Goal: Obtain resource: Obtain resource

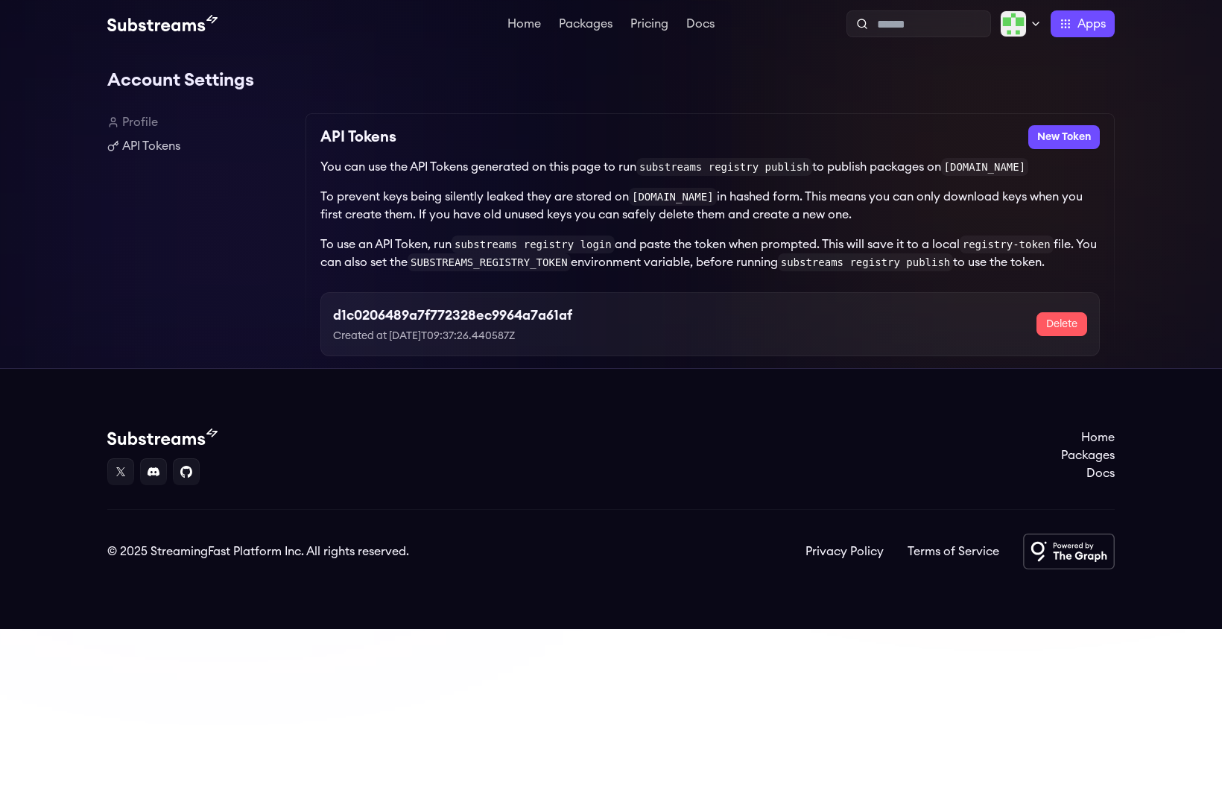
click at [401, 320] on h3 "d1c0206489a7f772328ec9964a7a61af" at bounding box center [452, 315] width 239 height 21
copy h3 "d1c0206489a7f772328ec9964a7a61af"
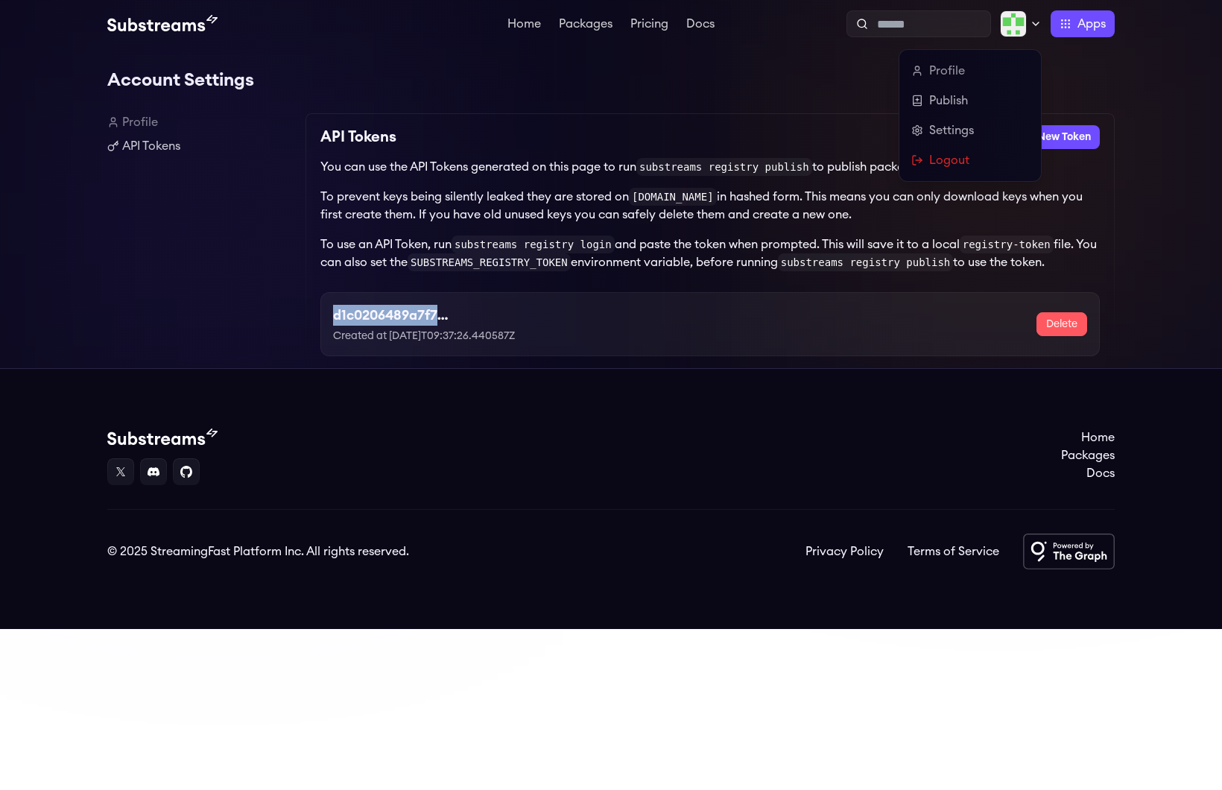
click at [1005, 35] on img at bounding box center [1013, 23] width 27 height 27
click at [943, 162] on link "Logout" at bounding box center [970, 160] width 118 height 18
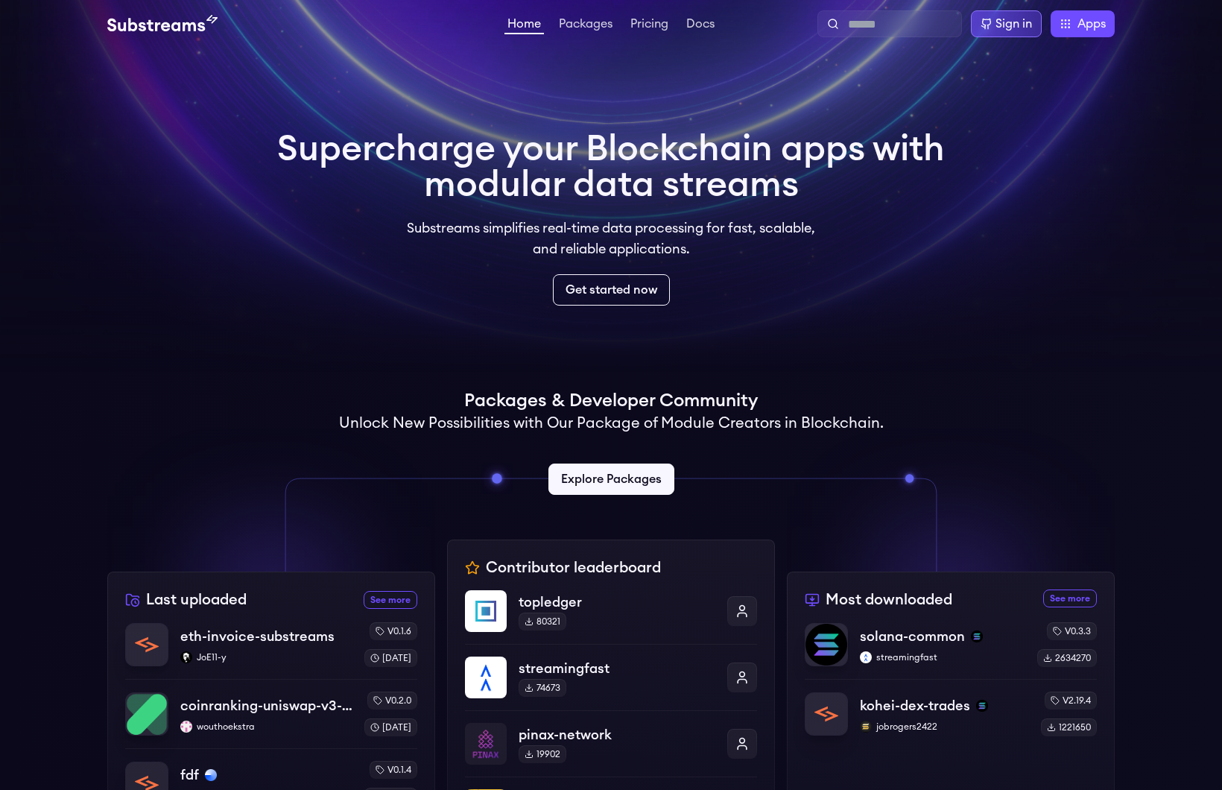
click at [1001, 30] on div "Sign in" at bounding box center [1014, 24] width 37 height 18
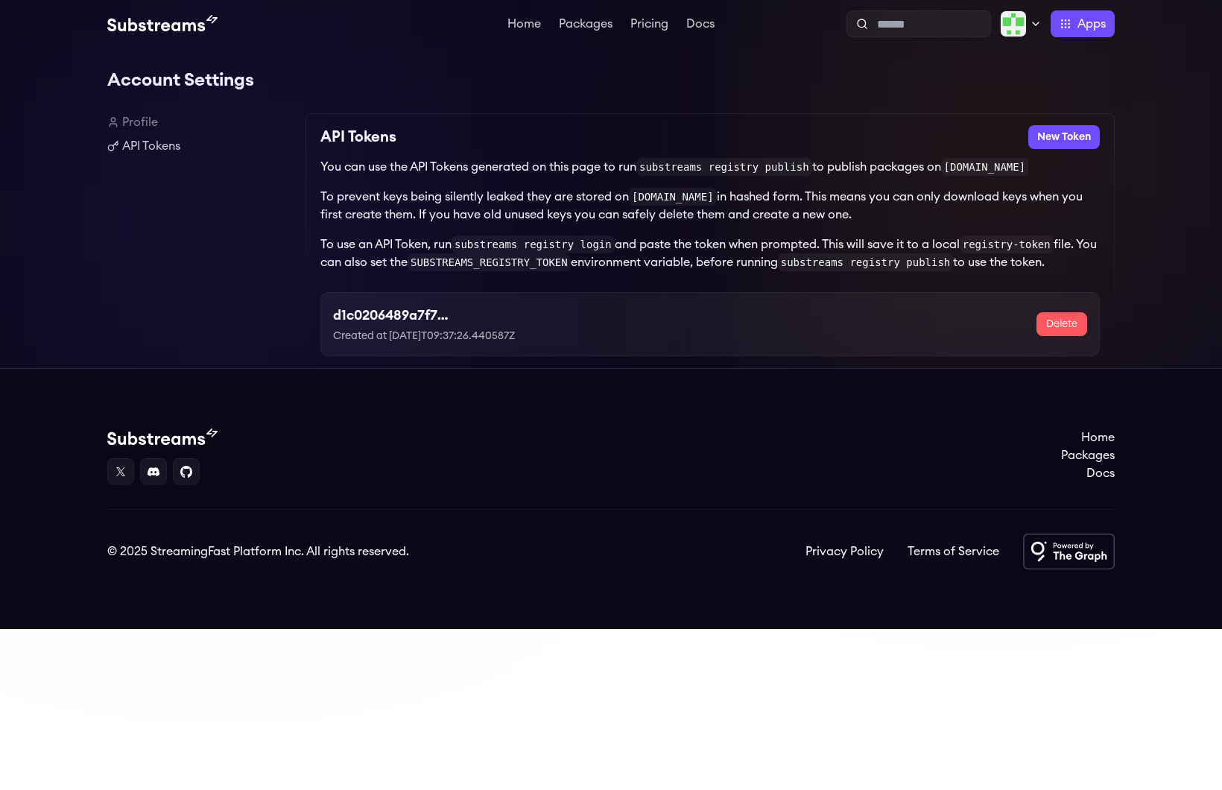
click at [408, 629] on html "Home Packages Pricing Docs Home Packages Pricing Docs Profile Publish Settings …" at bounding box center [611, 314] width 1222 height 629
click at [373, 320] on h3 "d1c0206489a7f772328ec9964a7a61af" at bounding box center [452, 315] width 239 height 21
click at [385, 321] on h3 "d1c0206489a7f772328ec9964a7a61af" at bounding box center [452, 315] width 239 height 21
copy h3 "d1c0206489a7f772328ec9964a7a61af"
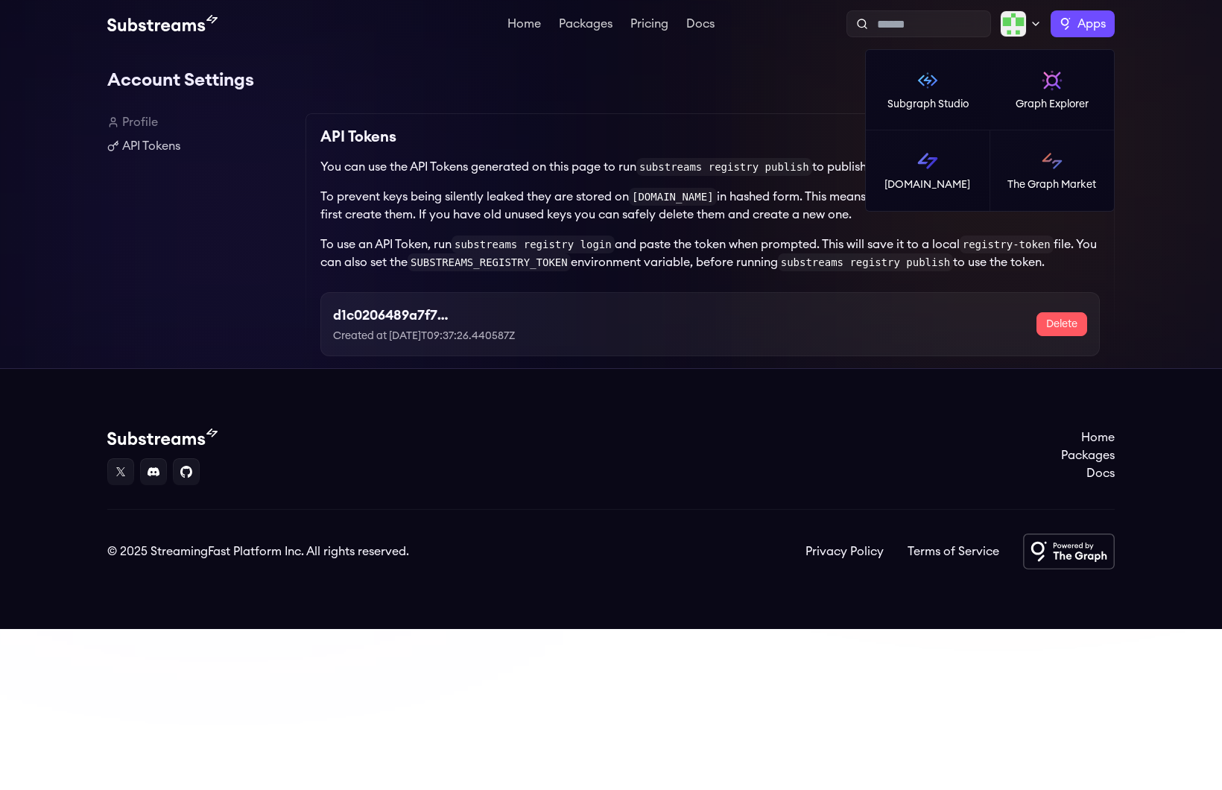
click at [1084, 28] on span "Apps" at bounding box center [1092, 24] width 28 height 18
click at [950, 169] on link "[DOMAIN_NAME]" at bounding box center [928, 170] width 124 height 80
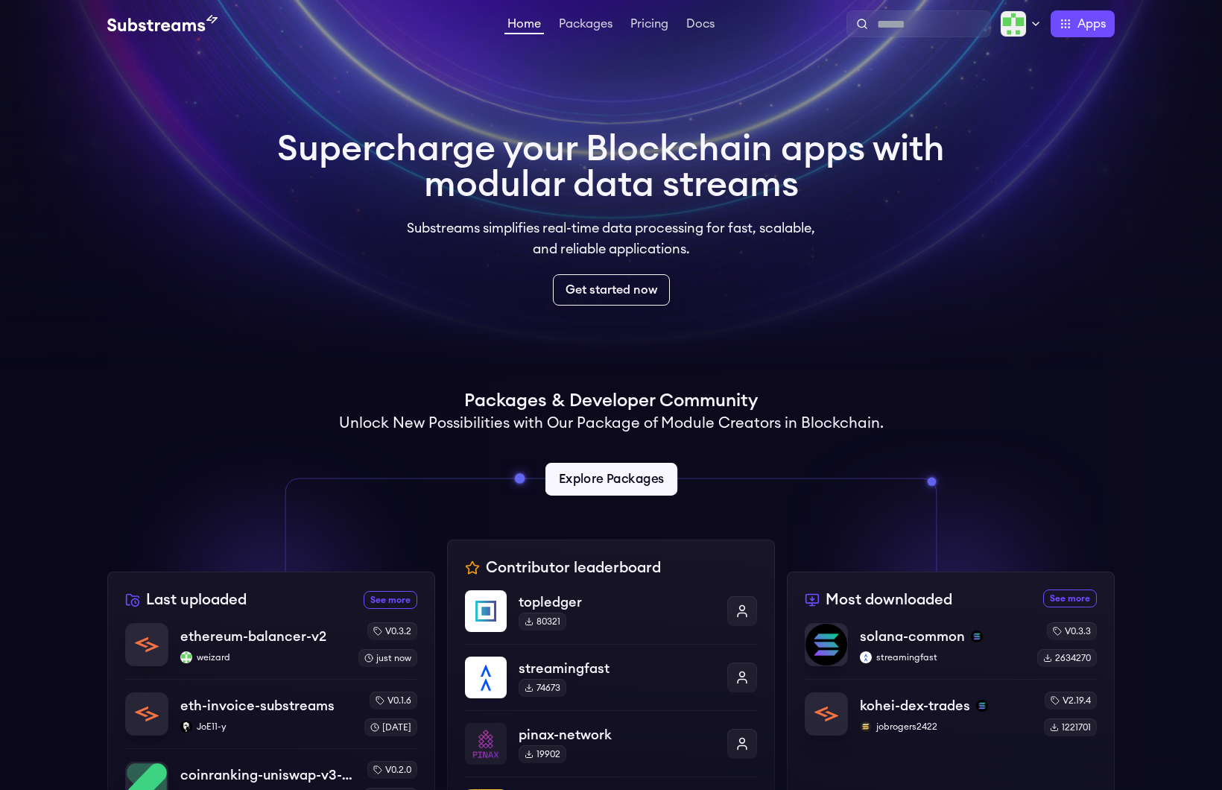
click at [628, 488] on link "Explore Packages" at bounding box center [611, 479] width 132 height 33
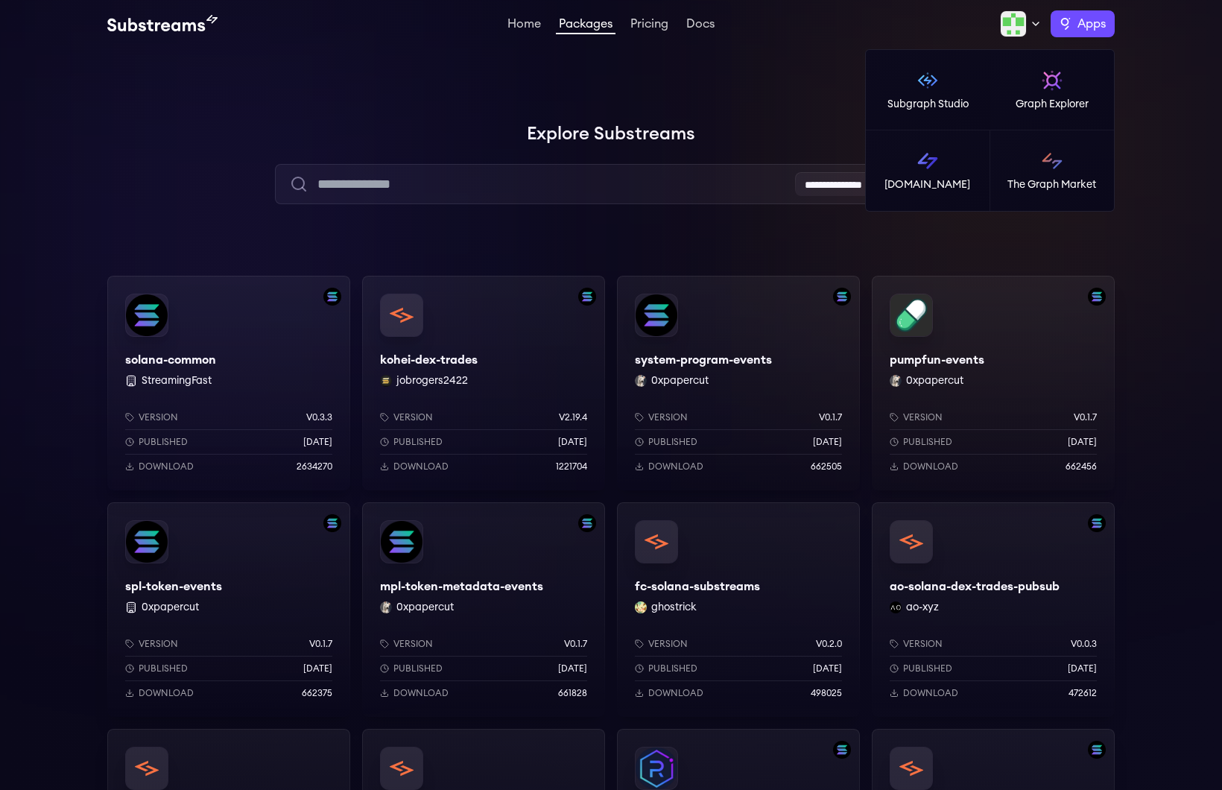
click at [1095, 25] on span "Apps" at bounding box center [1092, 24] width 28 height 18
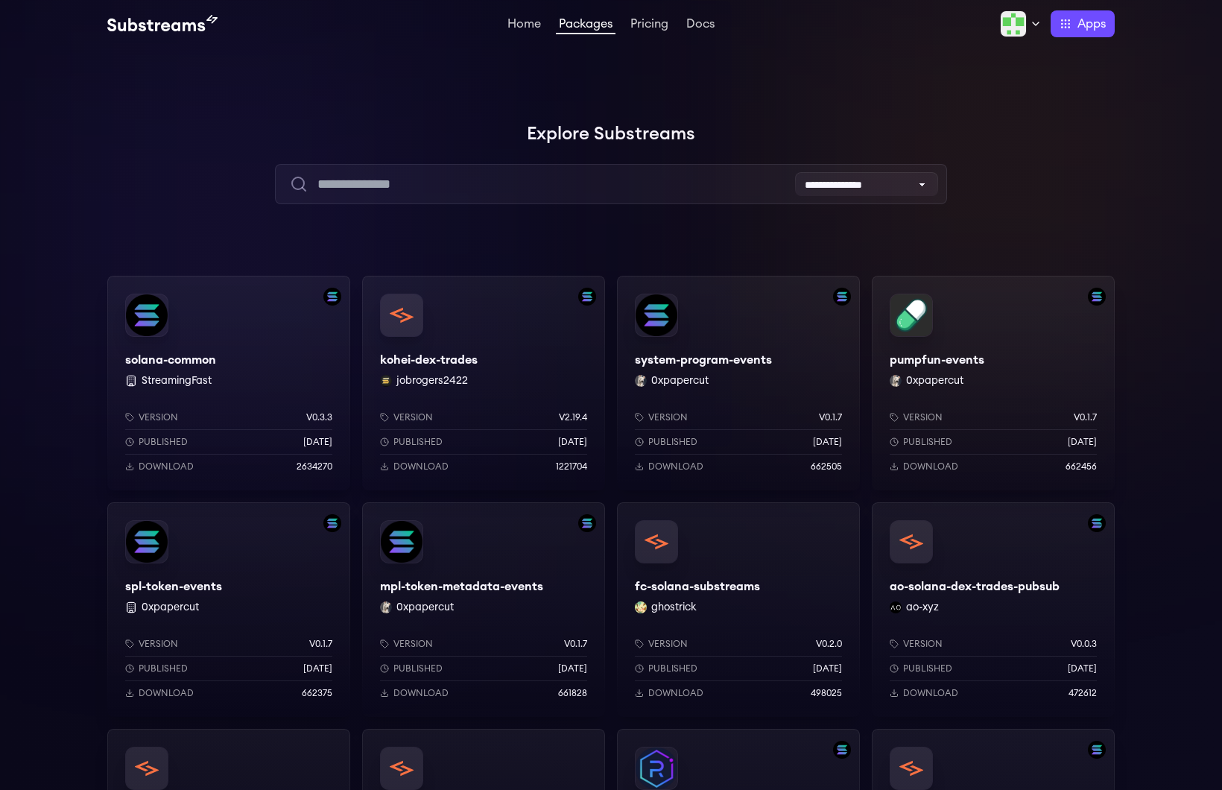
click at [986, 27] on div "Profile Publish Settings Logout Apps Subgraph Studio Graph Explorer Substreams.…" at bounding box center [916, 23] width 397 height 27
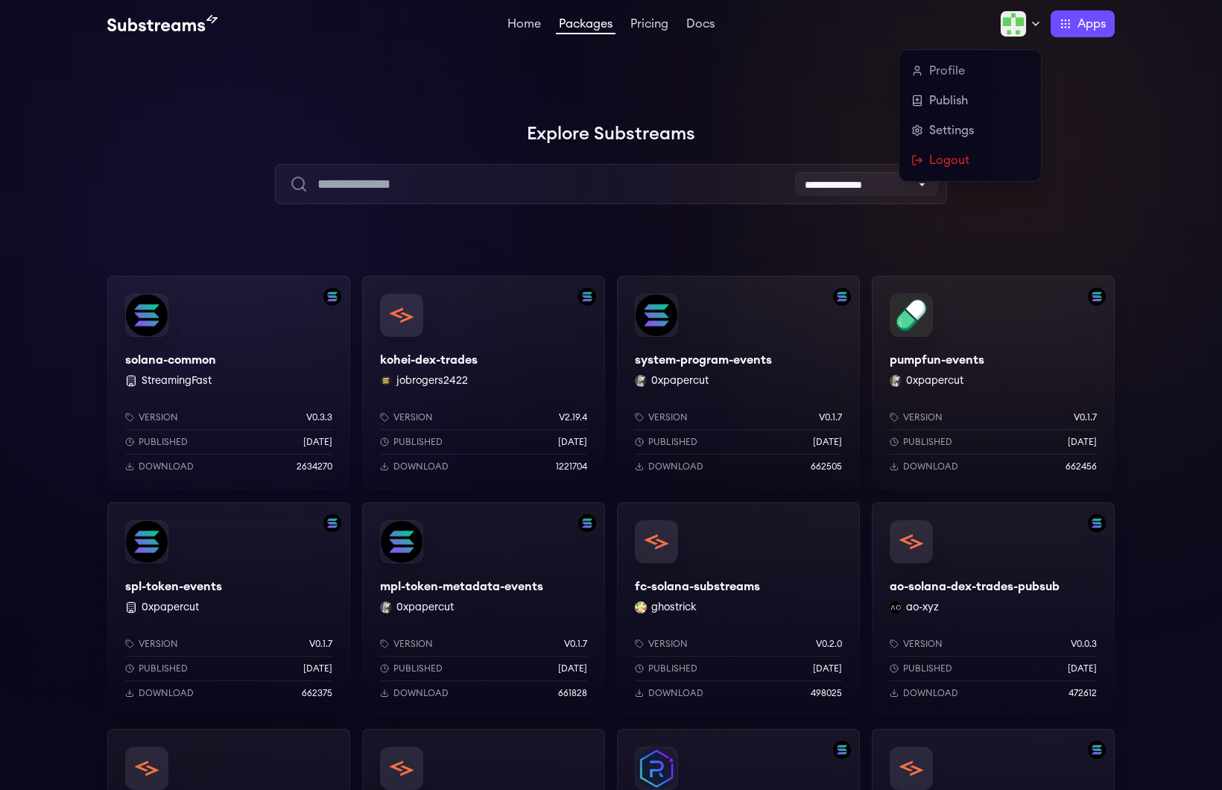
click at [1021, 24] on img at bounding box center [1013, 23] width 27 height 27
click at [996, 92] on link "Publish" at bounding box center [970, 101] width 118 height 18
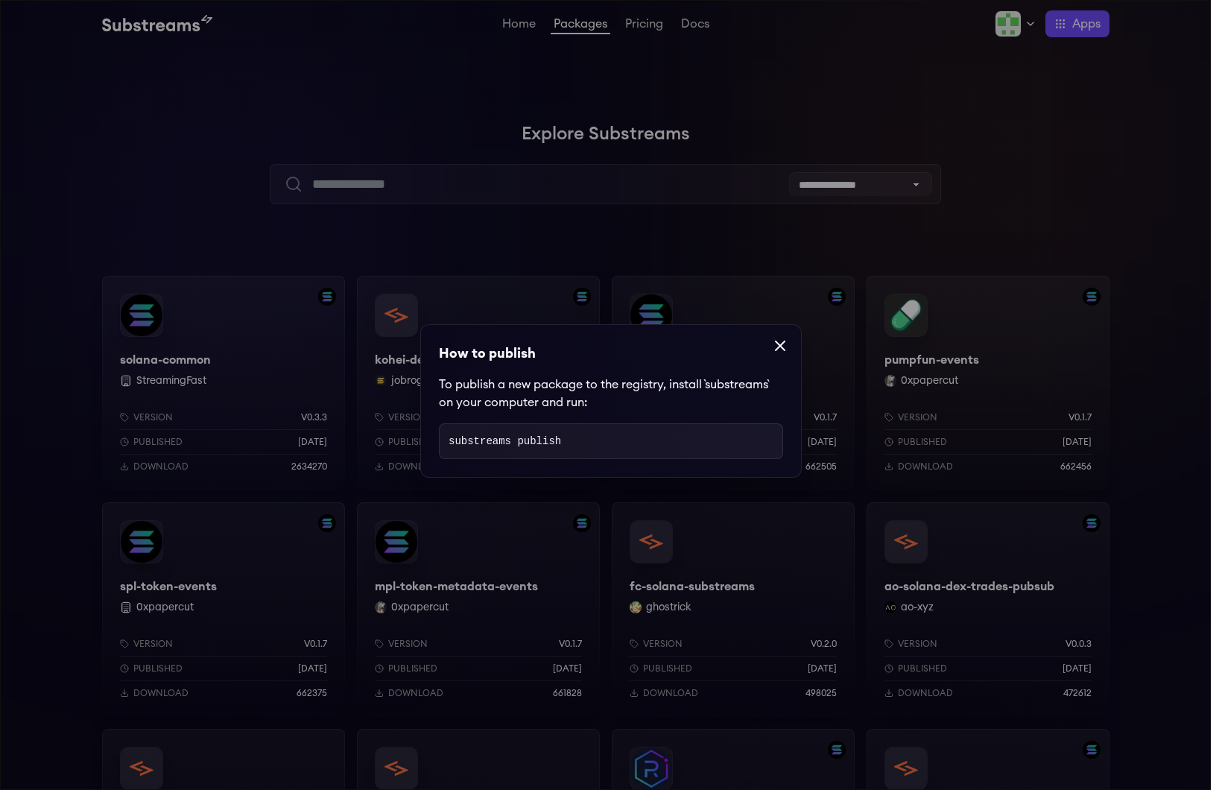
click at [663, 440] on pre "substreams publish" at bounding box center [611, 441] width 344 height 36
click at [532, 428] on pre "substreams publish" at bounding box center [611, 441] width 344 height 36
click at [536, 442] on code "substreams publish" at bounding box center [505, 441] width 113 height 12
click at [536, 443] on code "substreams publish" at bounding box center [505, 441] width 113 height 12
click at [776, 344] on icon at bounding box center [780, 346] width 18 height 18
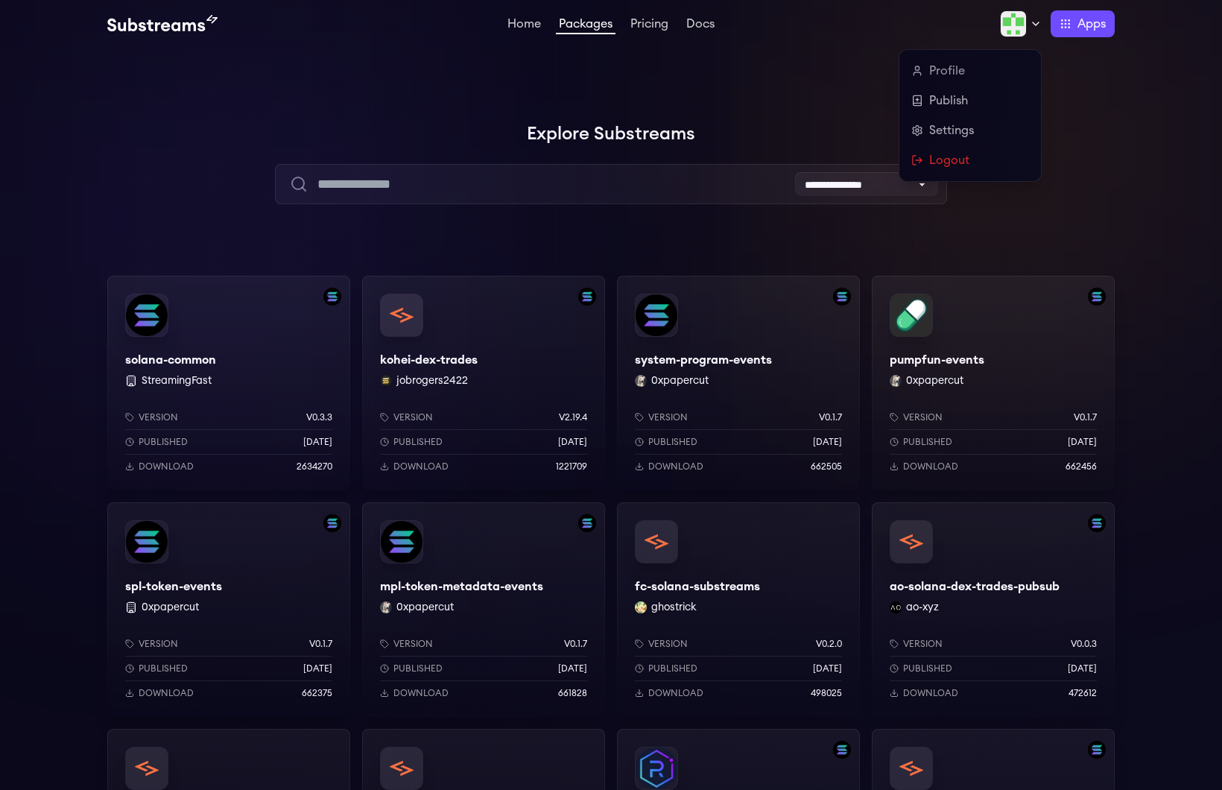
click at [1016, 35] on img at bounding box center [1013, 23] width 27 height 27
click at [994, 97] on link "Publish" at bounding box center [970, 101] width 118 height 18
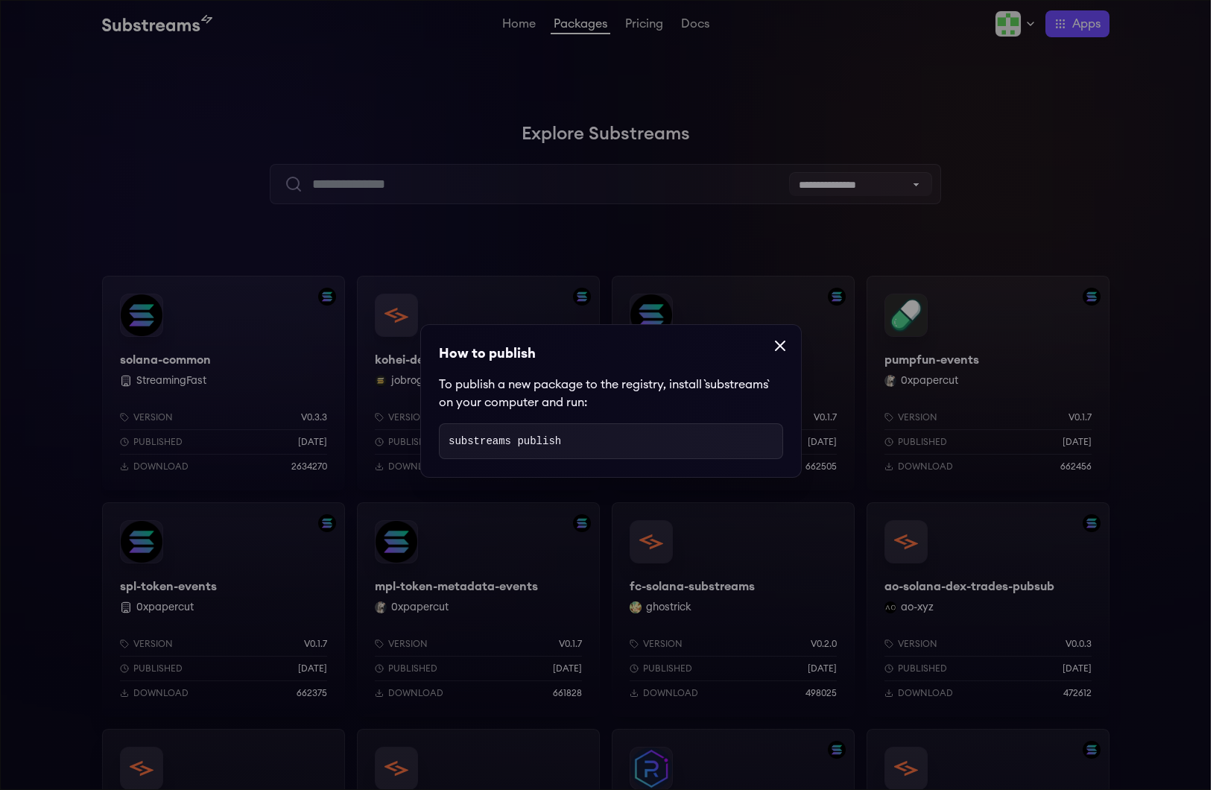
click at [823, 158] on dialog "How to publish To publish a new package to the registry, install `substreams` o…" at bounding box center [611, 395] width 1222 height 790
drag, startPoint x: 492, startPoint y: 200, endPoint x: 466, endPoint y: 197, distance: 25.5
click at [480, 200] on dialog "How to publish To publish a new package to the registry, install `substreams` o…" at bounding box center [611, 395] width 1222 height 790
drag, startPoint x: 435, startPoint y: 175, endPoint x: 940, endPoint y: 300, distance: 520.5
click at [437, 175] on dialog "How to publish To publish a new package to the registry, install `substreams` o…" at bounding box center [611, 395] width 1222 height 790
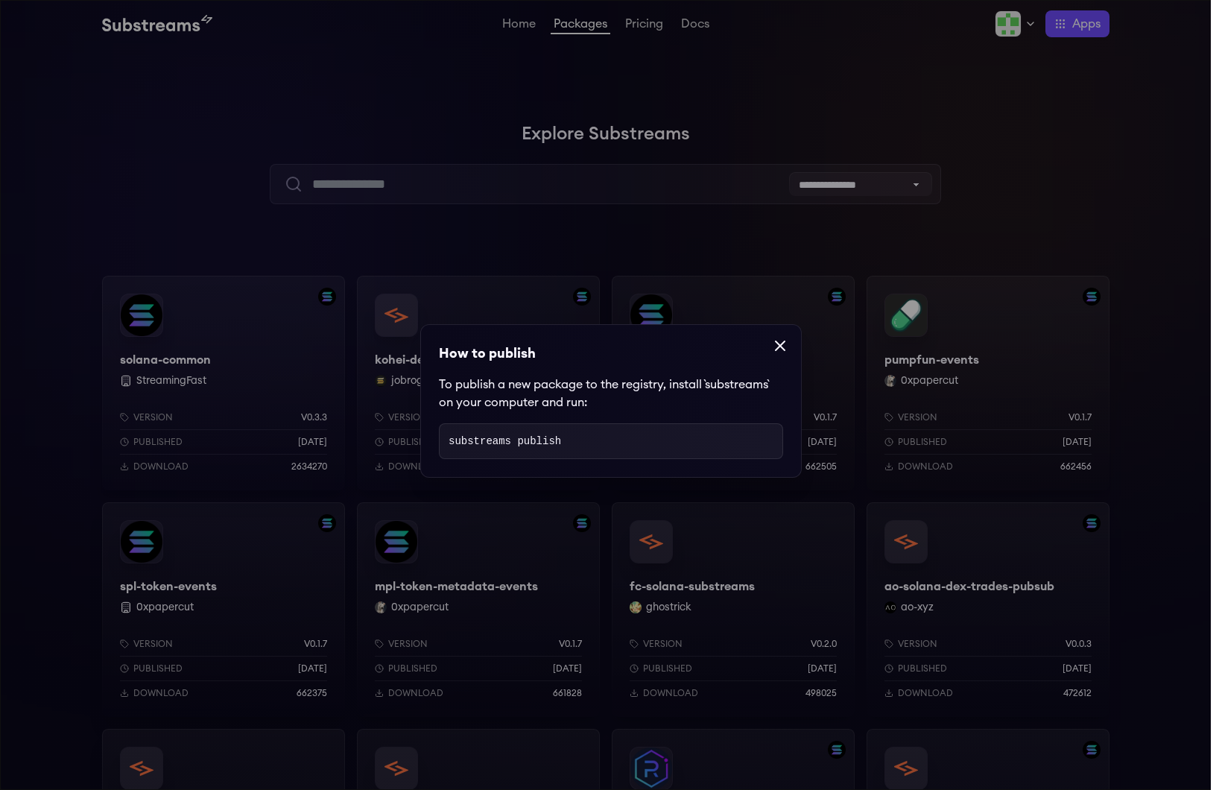
drag, startPoint x: 776, startPoint y: 349, endPoint x: 765, endPoint y: 320, distance: 31.1
click at [776, 349] on icon at bounding box center [780, 346] width 18 height 18
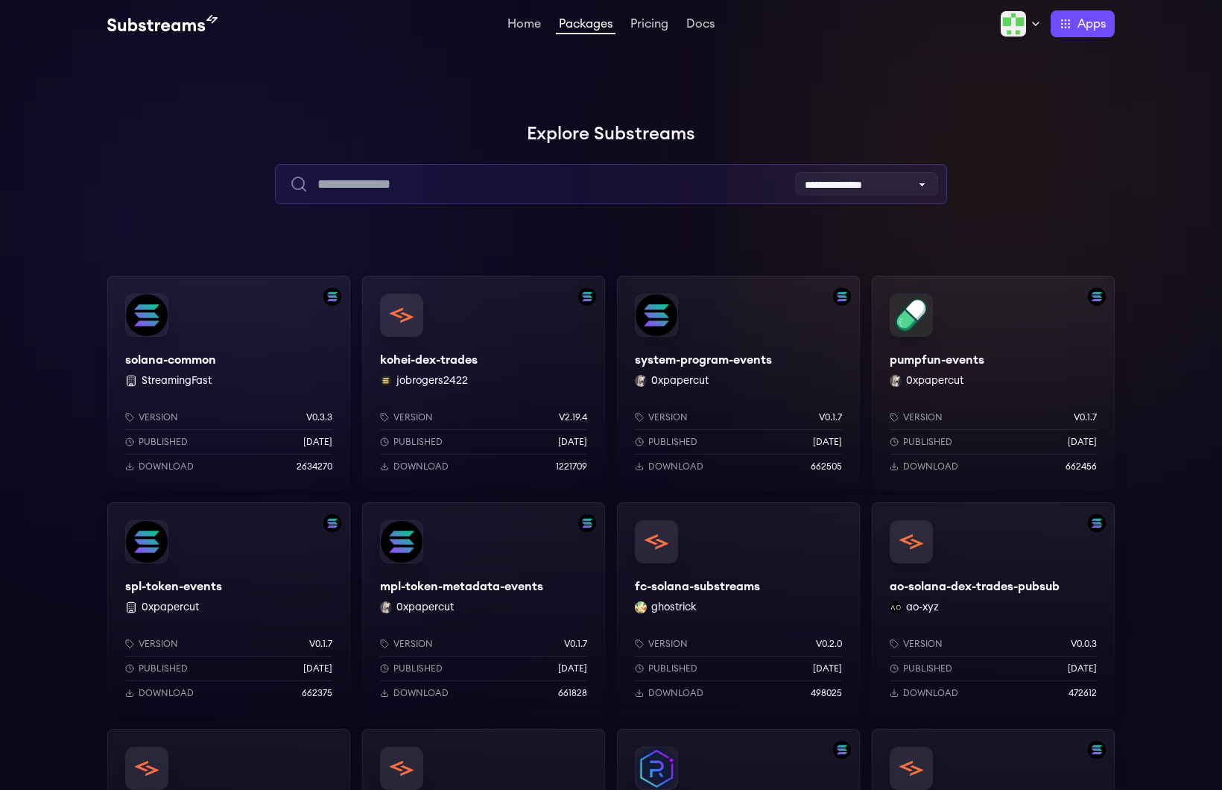
click at [602, 188] on input "text" at bounding box center [610, 184] width 671 height 40
paste input "**********"
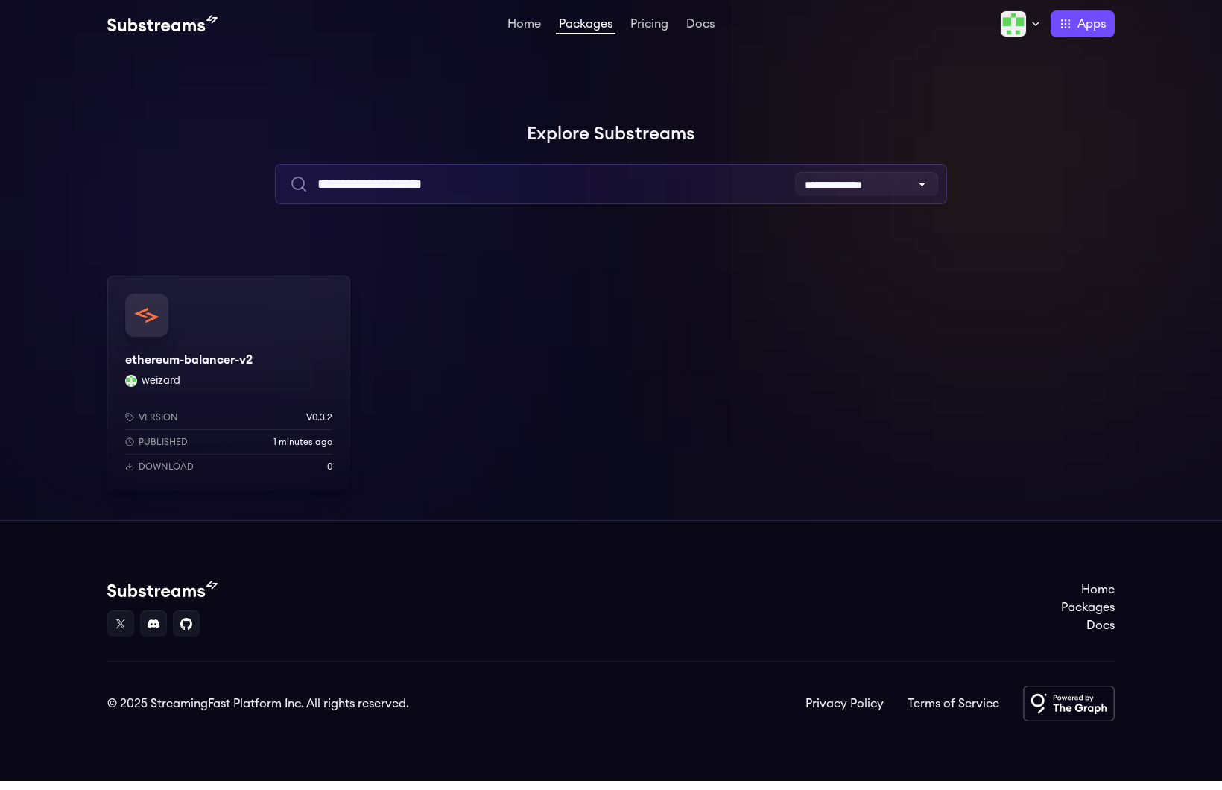
type input "**********"
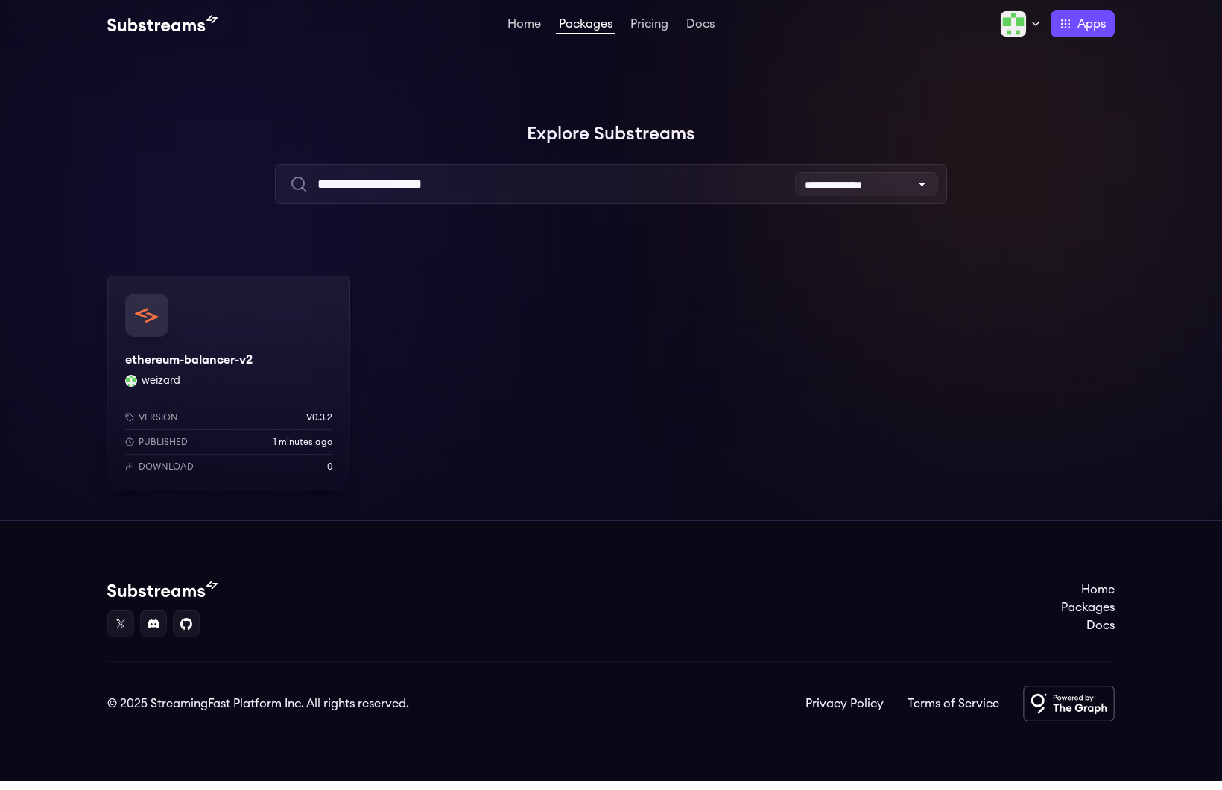
click at [198, 377] on div "ethereum-balancer-v2 weizard Version v0.3.2 Published 1 minutes ago Download 0" at bounding box center [228, 383] width 243 height 215
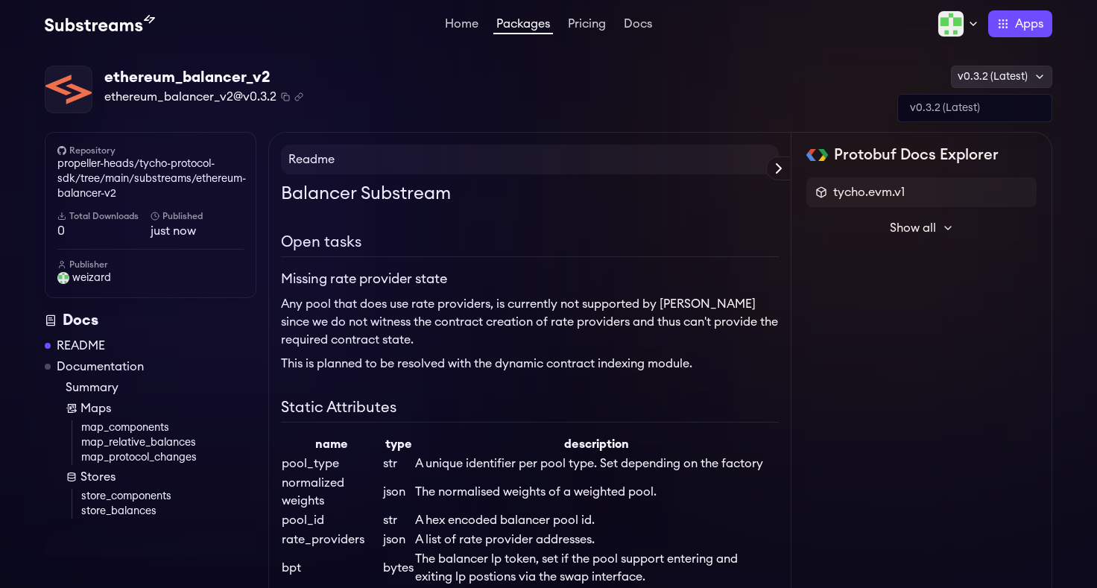
click at [1012, 78] on div "v0.3.2 (Latest)" at bounding box center [1001, 77] width 101 height 22
click at [287, 94] on icon "Copy package name and version" at bounding box center [285, 96] width 9 height 9
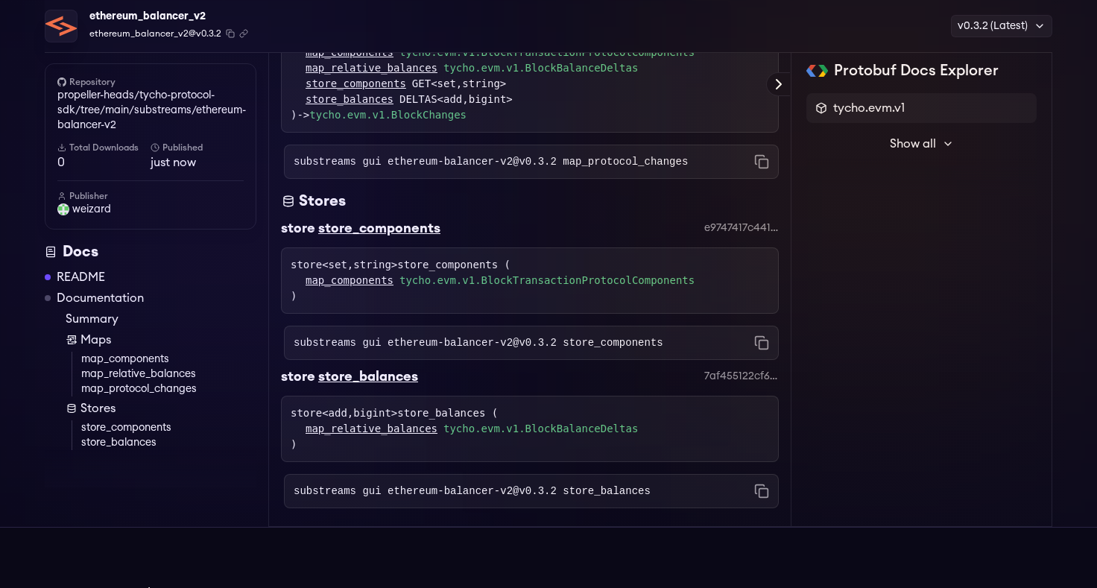
scroll to position [1242, 0]
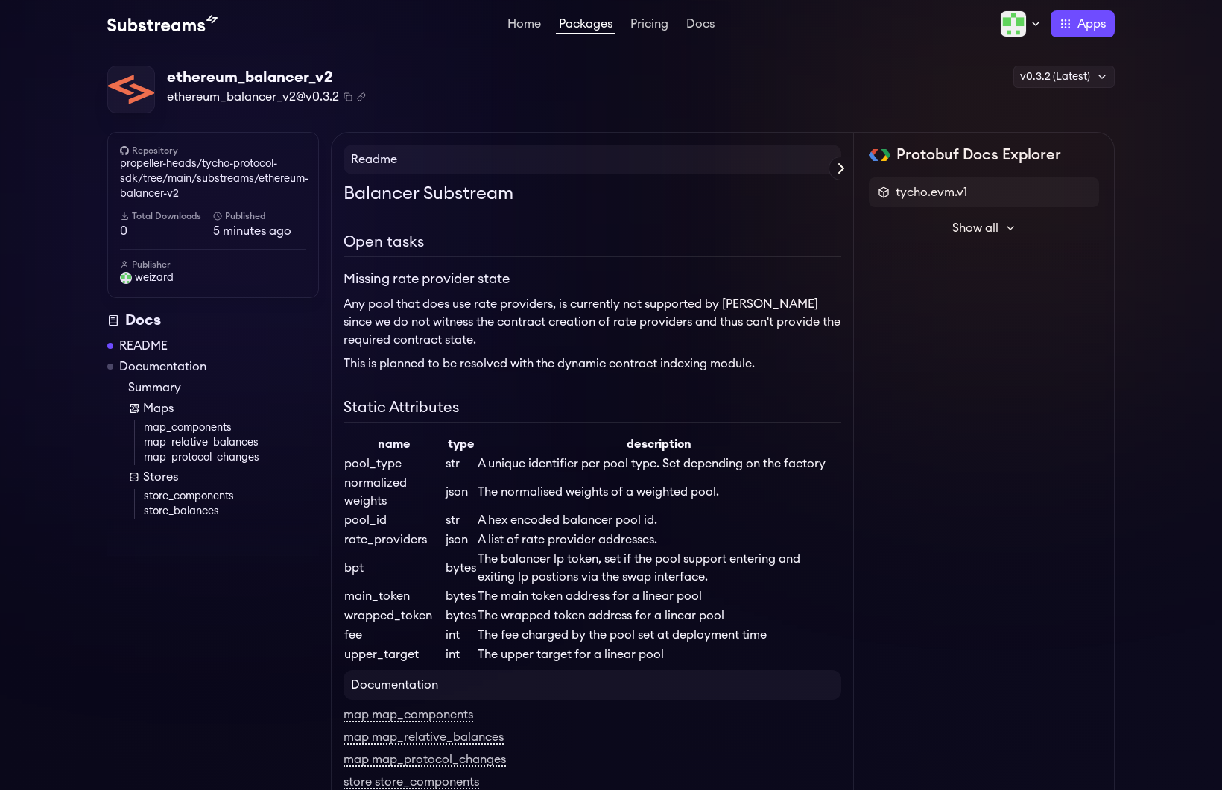
click at [1060, 91] on div "v0.3.2 (Latest) v0.3.2 (Latest)" at bounding box center [1063, 90] width 101 height 48
click at [1073, 75] on div "v0.3.2 (Latest)" at bounding box center [1063, 77] width 101 height 22
click at [1014, 206] on div "tycho.evm.v1" at bounding box center [984, 192] width 230 height 30
click at [982, 236] on span "Show all" at bounding box center [975, 228] width 46 height 18
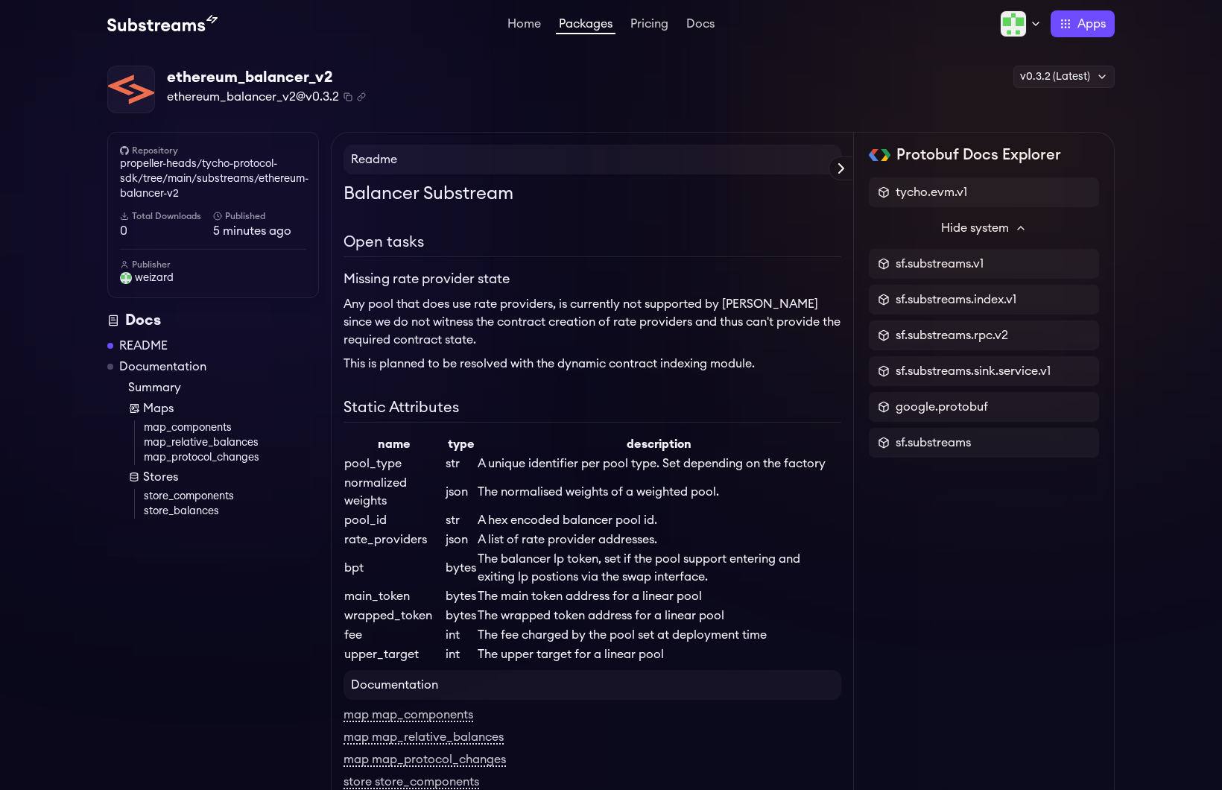
click at [247, 84] on div "ethereum_balancer_v2" at bounding box center [266, 77] width 199 height 21
